Goal: Task Accomplishment & Management: Use online tool/utility

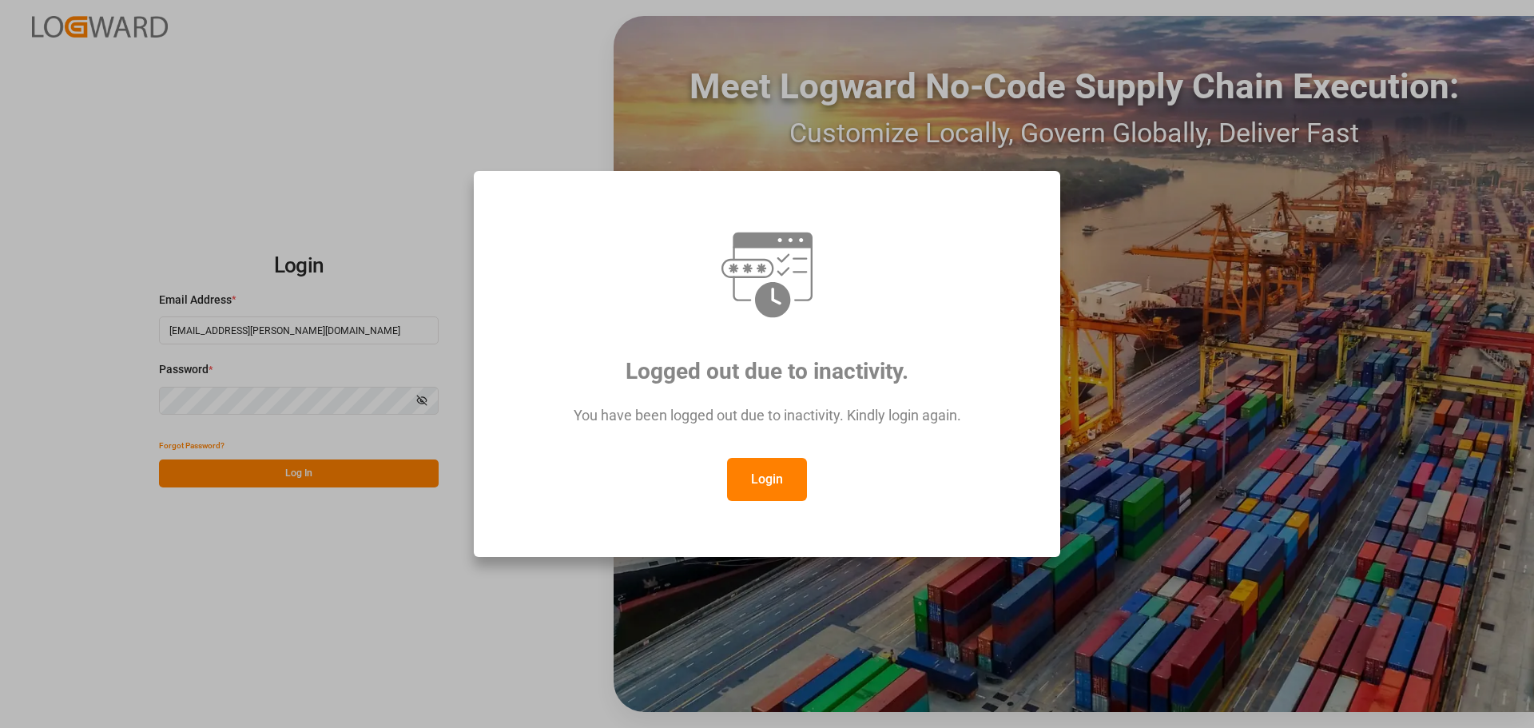
click at [794, 473] on button "Login" at bounding box center [767, 479] width 80 height 43
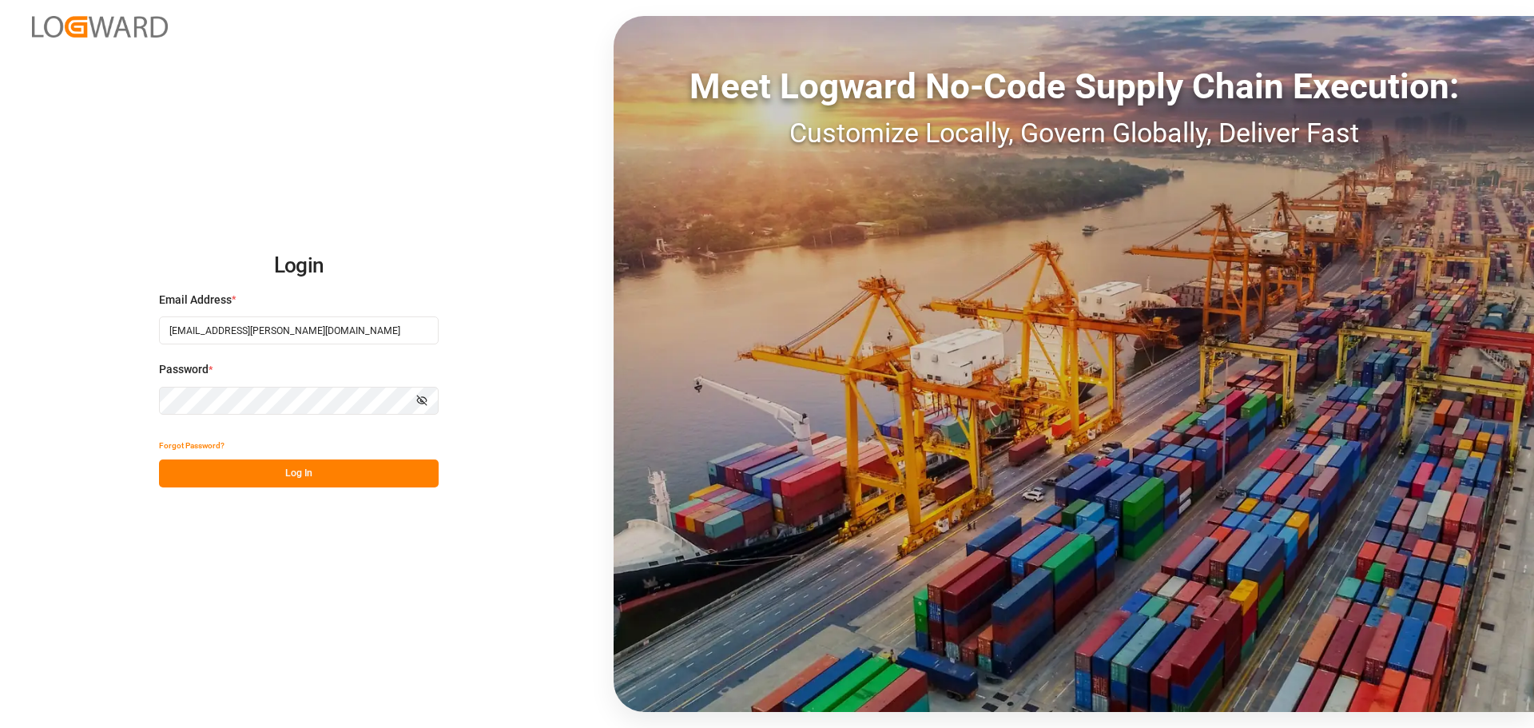
click at [310, 468] on button "Log In" at bounding box center [299, 473] width 280 height 28
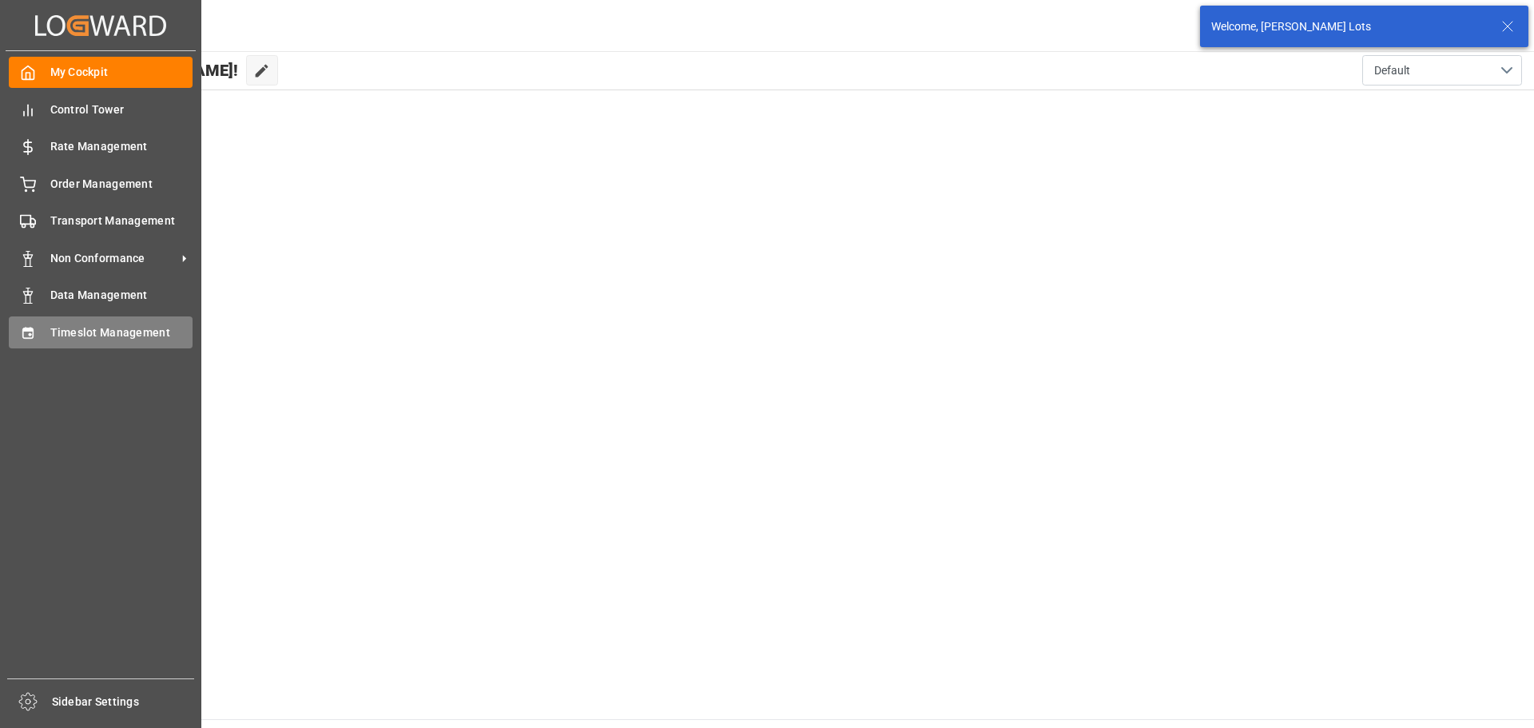
click at [69, 332] on span "Timeslot Management" at bounding box center [121, 332] width 143 height 17
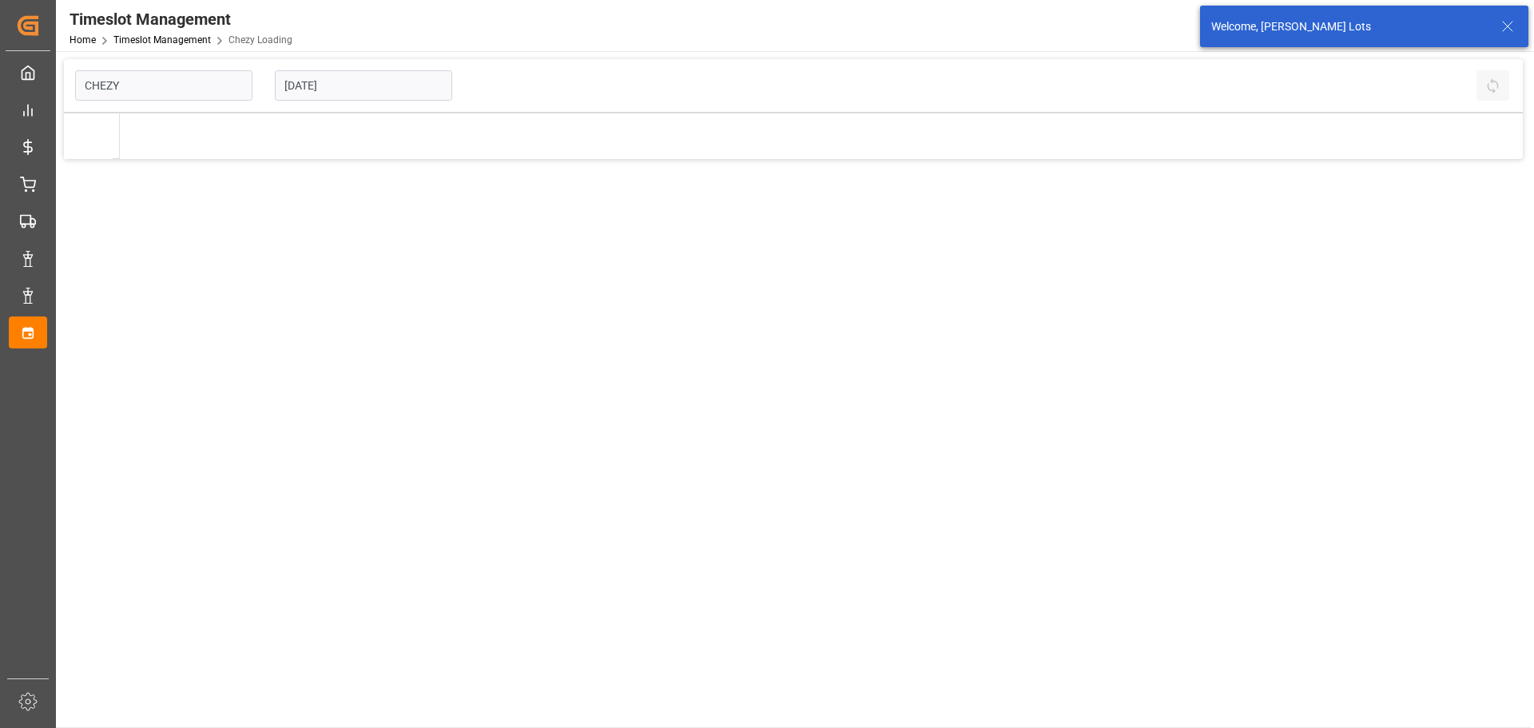
type input "Chezy Loading"
